Goal: Communication & Community: Answer question/provide support

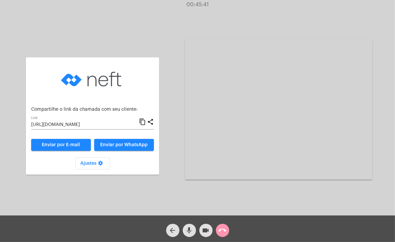
click at [228, 224] on div "call_end" at bounding box center [222, 229] width 17 height 17
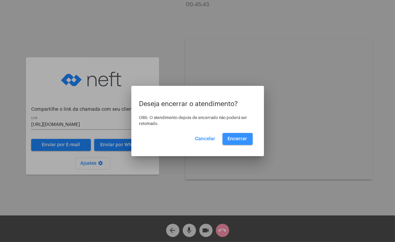
click at [235, 140] on span "Encerrar" at bounding box center [238, 139] width 20 height 5
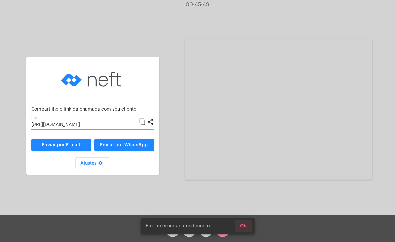
click at [247, 227] on button "Ok" at bounding box center [243, 226] width 17 height 12
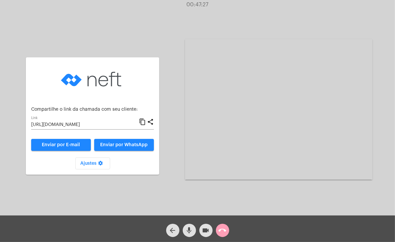
click at [227, 230] on button "call_end" at bounding box center [222, 230] width 13 height 13
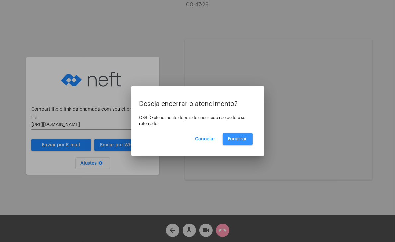
click at [240, 141] on span "Encerrar" at bounding box center [238, 139] width 20 height 5
